Goal: Task Accomplishment & Management: Manage account settings

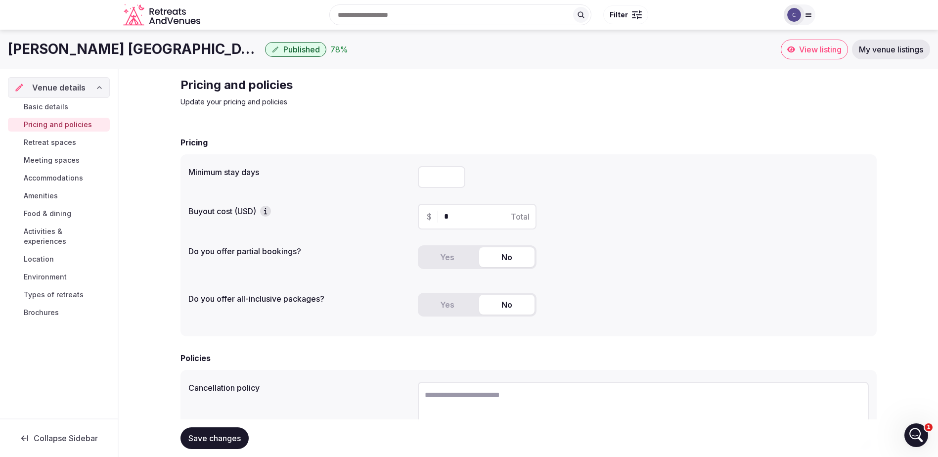
click at [457, 175] on input "*" at bounding box center [441, 177] width 47 height 22
click at [455, 174] on input "*" at bounding box center [441, 177] width 47 height 22
click at [453, 182] on input "*" at bounding box center [441, 177] width 47 height 22
click at [455, 181] on input "*" at bounding box center [441, 177] width 47 height 22
type input "*"
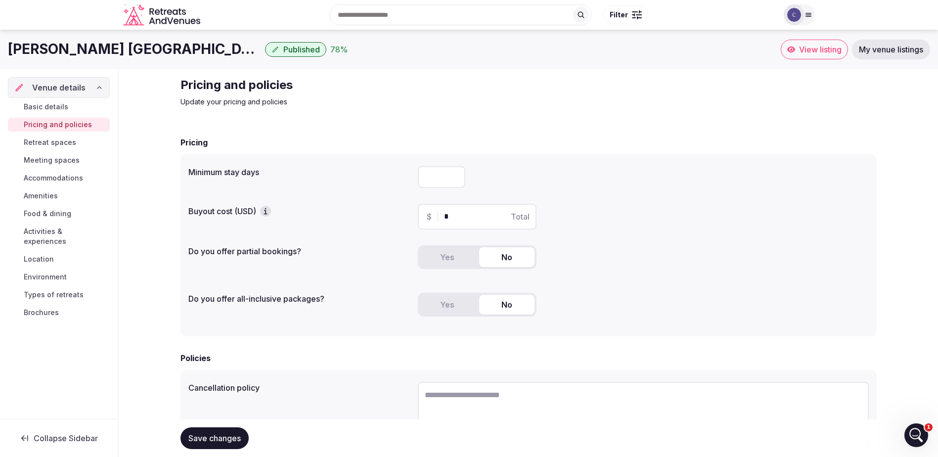
click at [455, 179] on input "*" at bounding box center [441, 177] width 47 height 22
click at [446, 257] on button "Yes" at bounding box center [447, 257] width 55 height 20
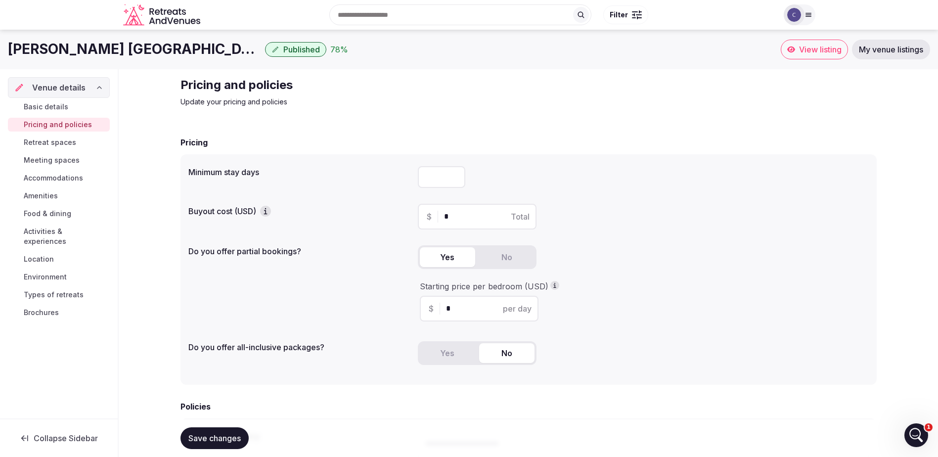
click at [470, 309] on input "*" at bounding box center [488, 309] width 84 height 12
drag, startPoint x: 451, startPoint y: 309, endPoint x: 439, endPoint y: 309, distance: 11.9
click at [439, 309] on div "$ * per day" at bounding box center [479, 309] width 119 height 26
type input "***"
click at [513, 353] on button "No" at bounding box center [506, 353] width 55 height 20
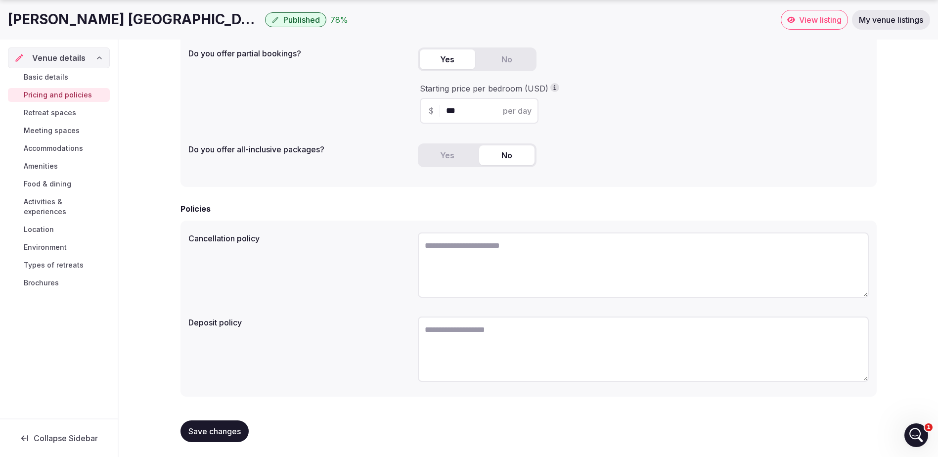
scroll to position [199, 0]
click at [482, 259] on textarea at bounding box center [643, 263] width 451 height 65
type textarea "**********"
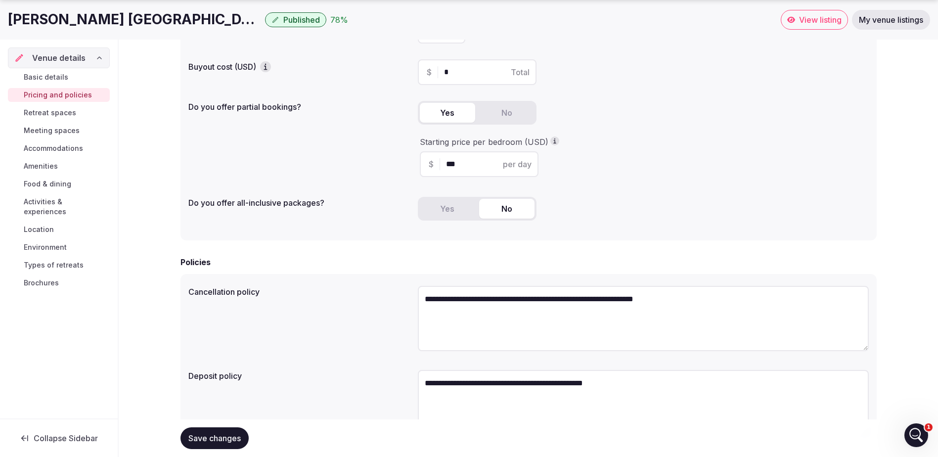
scroll to position [50, 0]
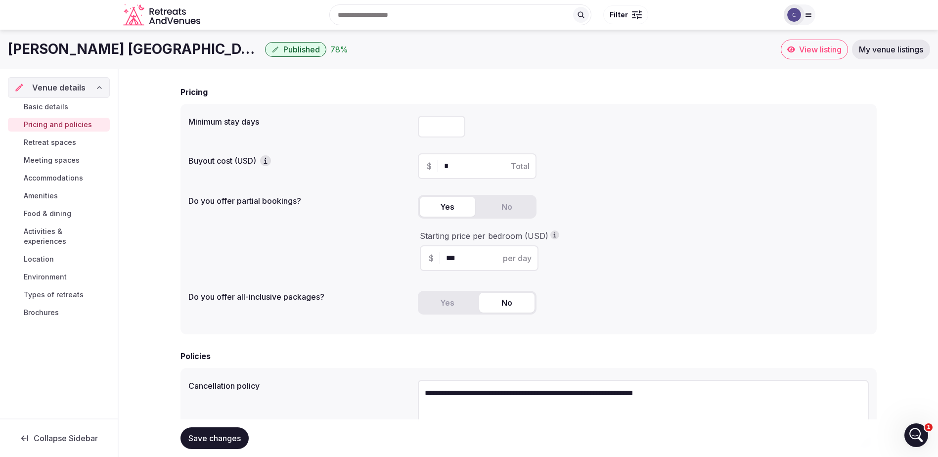
type textarea "**********"
click at [458, 124] on input "*" at bounding box center [441, 127] width 47 height 22
click at [457, 125] on input "*" at bounding box center [441, 127] width 47 height 22
type input "*"
click at [457, 125] on input "*" at bounding box center [441, 127] width 47 height 22
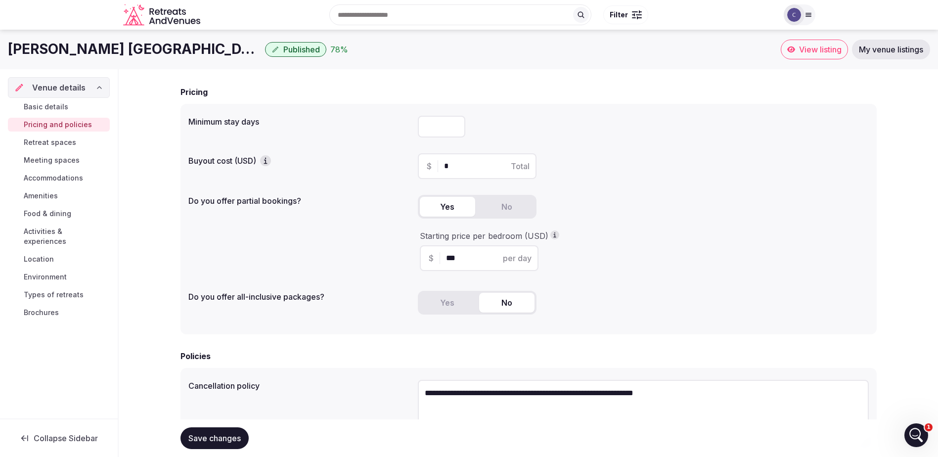
click at [215, 435] on span "Save changes" at bounding box center [214, 438] width 52 height 10
click at [54, 140] on span "Retreat spaces" at bounding box center [50, 143] width 52 height 10
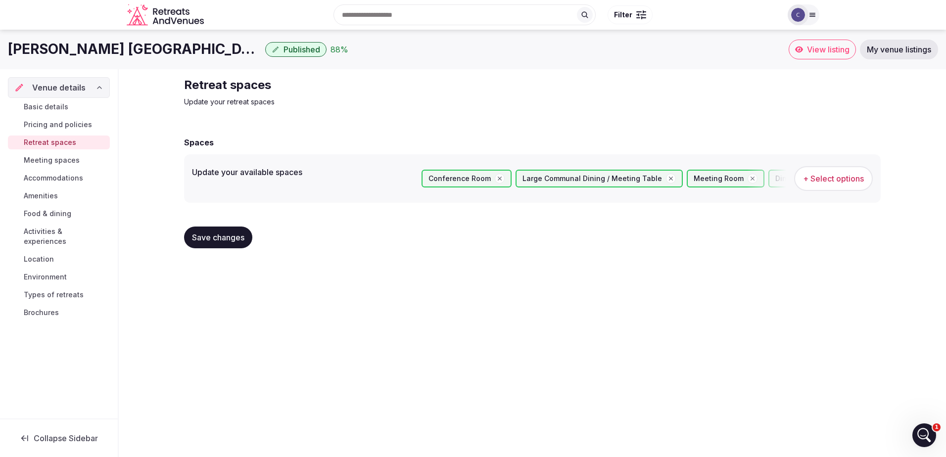
click at [845, 181] on span "+ Select options" at bounding box center [833, 178] width 61 height 11
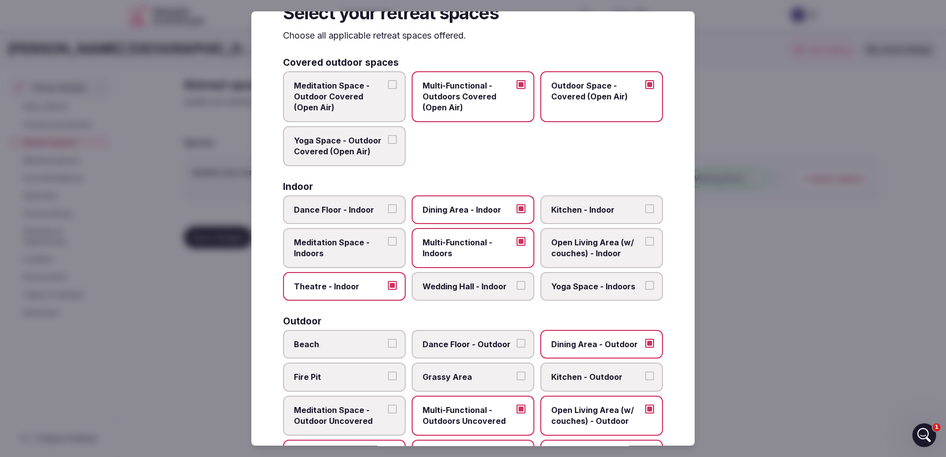
scroll to position [49, 0]
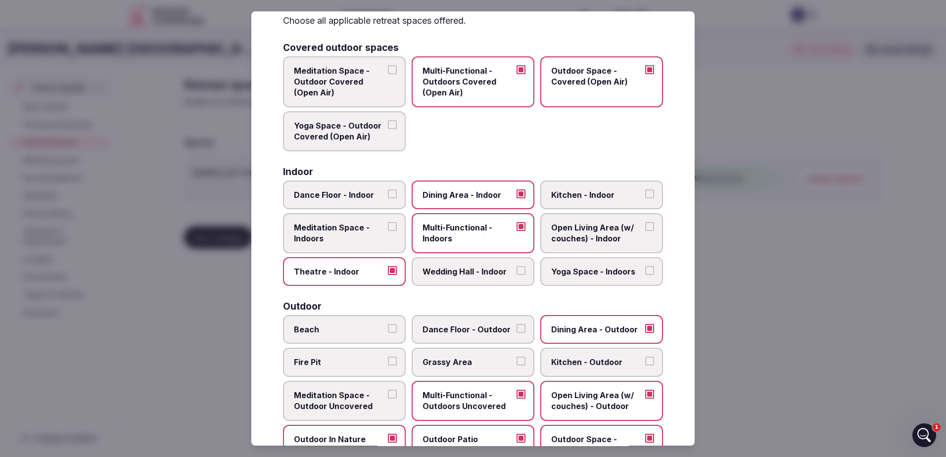
click at [391, 190] on button "Dance Floor - Indoor" at bounding box center [392, 193] width 9 height 9
click at [392, 226] on button "Meditation Space - Indoors" at bounding box center [392, 226] width 9 height 9
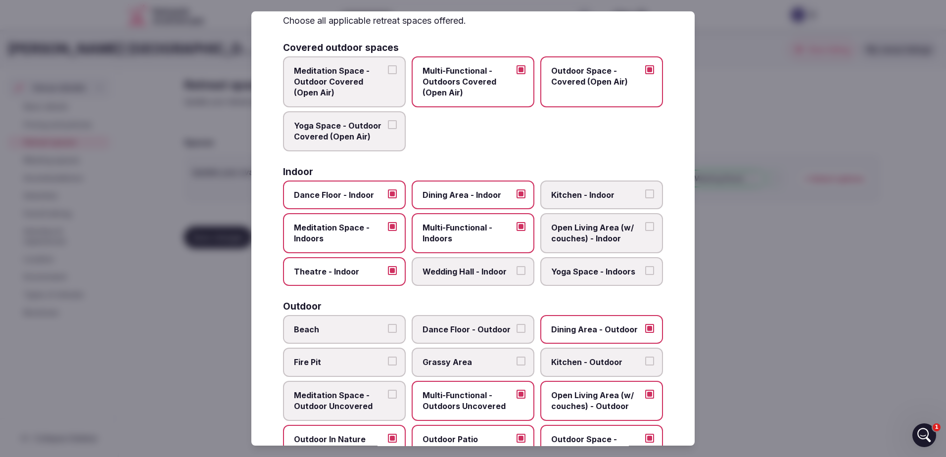
click at [518, 273] on button "Wedding Hall - Indoor" at bounding box center [520, 270] width 9 height 9
click at [645, 225] on button "Open Living Area (w/ couches) - Indoor" at bounding box center [649, 226] width 9 height 9
click at [646, 270] on label "Yoga Space - Indoors" at bounding box center [601, 271] width 123 height 29
click at [646, 270] on button "Yoga Space - Indoors" at bounding box center [649, 270] width 9 height 9
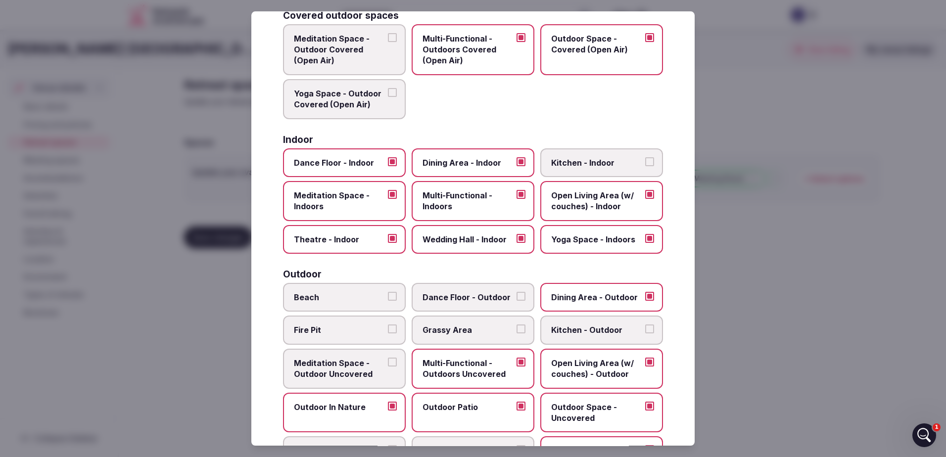
scroll to position [99, 0]
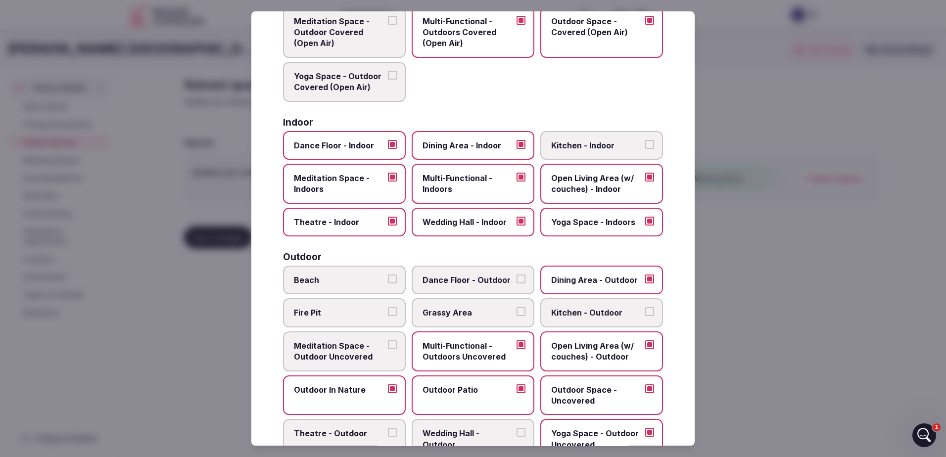
drag, startPoint x: 518, startPoint y: 310, endPoint x: 520, endPoint y: 316, distance: 6.7
click at [519, 310] on button "Grassy Area" at bounding box center [520, 312] width 9 height 9
click at [389, 313] on button "Fire Pit" at bounding box center [392, 312] width 9 height 9
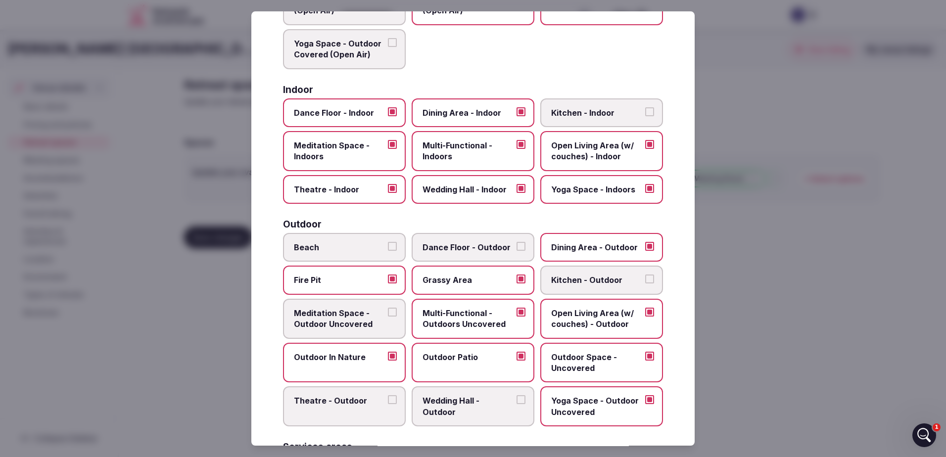
scroll to position [148, 0]
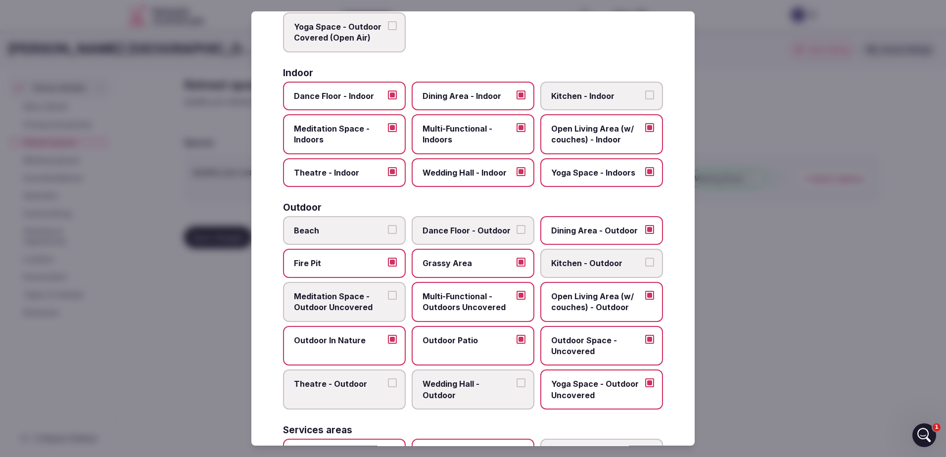
click at [388, 295] on button "Meditation Space - Outdoor Uncovered" at bounding box center [392, 295] width 9 height 9
click at [501, 387] on span "Wedding Hall - Outdoor" at bounding box center [467, 390] width 91 height 22
click at [516, 387] on button "Wedding Hall - Outdoor" at bounding box center [520, 383] width 9 height 9
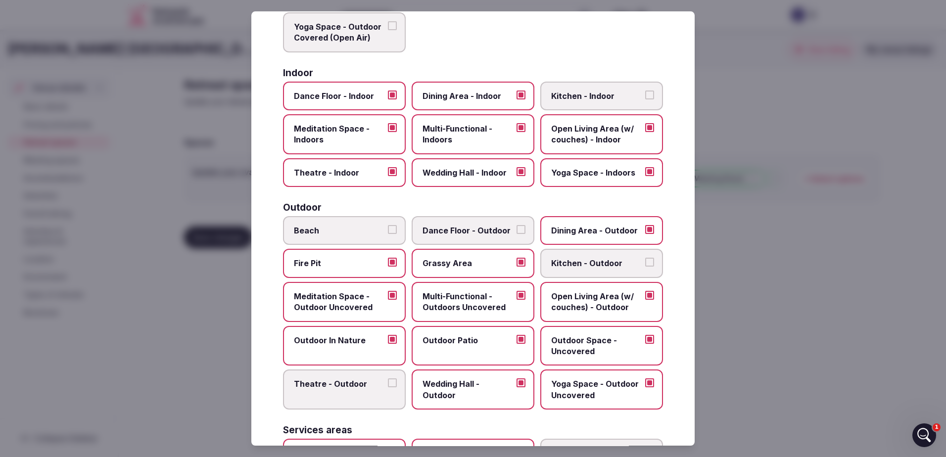
click at [511, 386] on label "Wedding Hall - Outdoor" at bounding box center [473, 390] width 123 height 40
click at [516, 386] on button "Wedding Hall - Outdoor" at bounding box center [520, 383] width 9 height 9
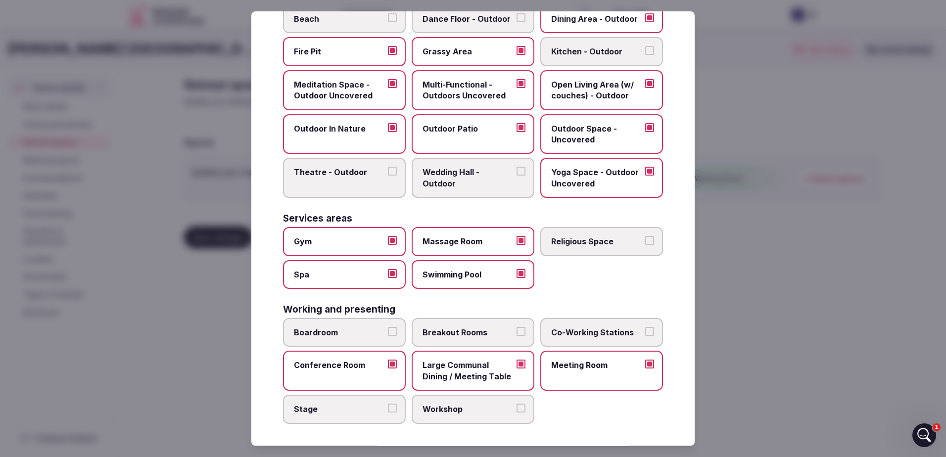
scroll to position [362, 0]
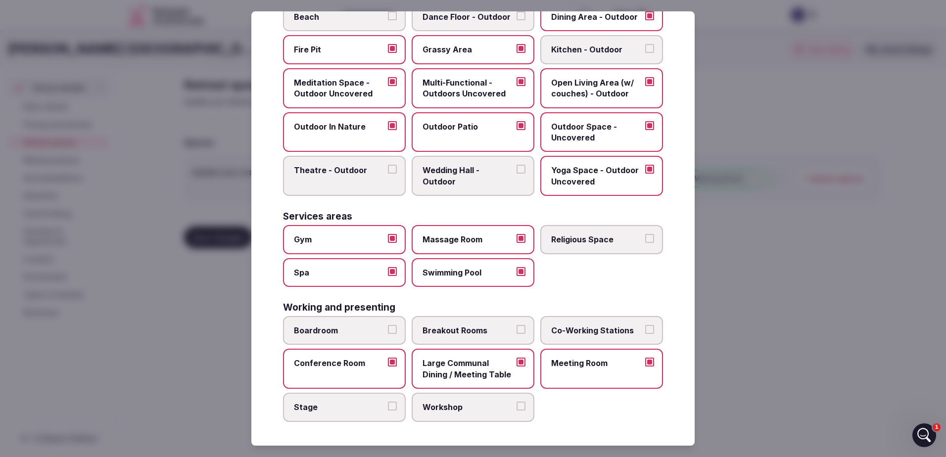
click at [398, 331] on label "Boardroom" at bounding box center [344, 330] width 123 height 29
click at [397, 331] on button "Boardroom" at bounding box center [392, 329] width 9 height 9
click at [510, 331] on label "Breakout Rooms" at bounding box center [473, 330] width 123 height 29
click at [516, 331] on button "Breakout Rooms" at bounding box center [520, 329] width 9 height 9
click at [394, 403] on button "Stage" at bounding box center [392, 406] width 9 height 9
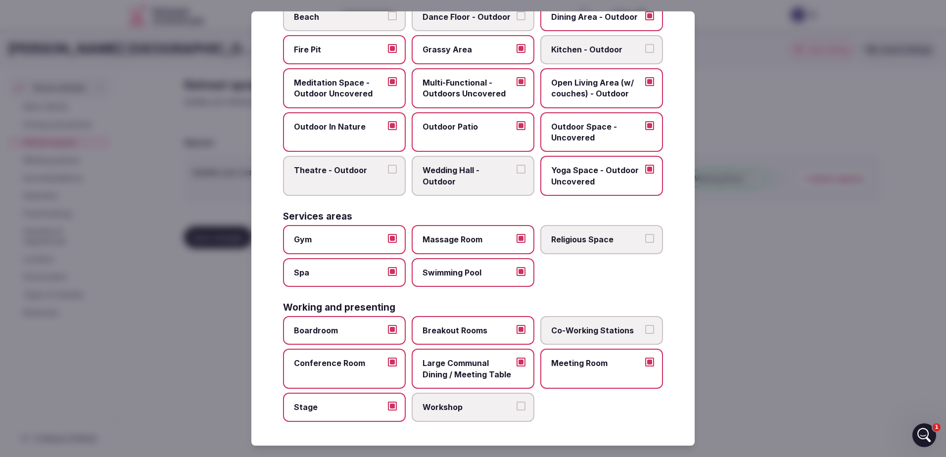
click at [508, 406] on span "Workshop" at bounding box center [467, 407] width 91 height 11
click at [516, 406] on button "Workshop" at bounding box center [520, 406] width 9 height 9
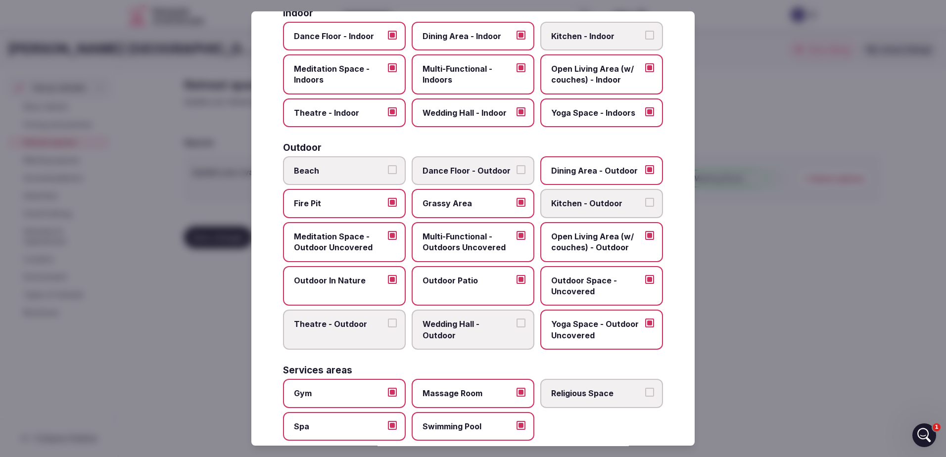
scroll to position [0, 0]
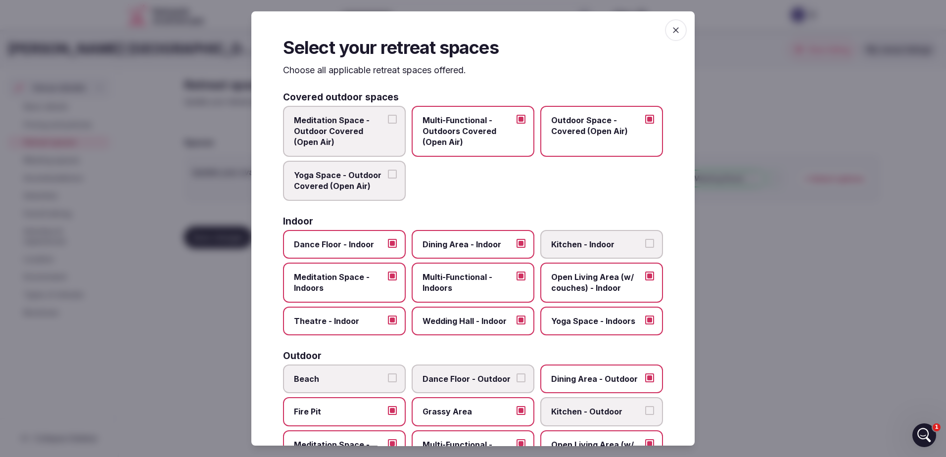
click at [668, 24] on span "button" at bounding box center [676, 30] width 22 height 22
